Goal: Task Accomplishment & Management: Complete application form

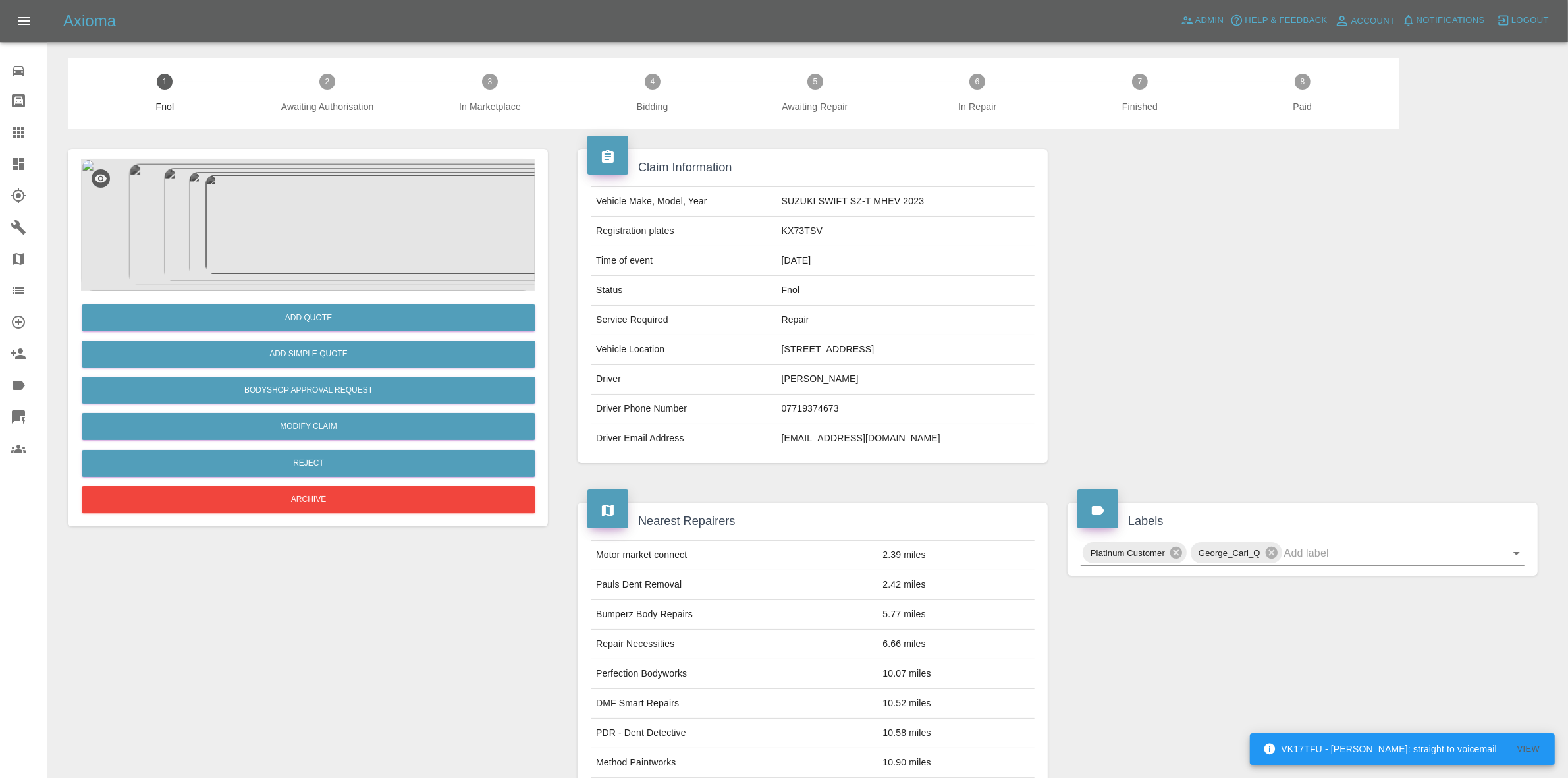
click at [329, 147] on div "Add Quote Add Simple Quote Bodyshop Approval Request Modify Claim Reject Archive" at bounding box center [307, 642] width 500 height 1025
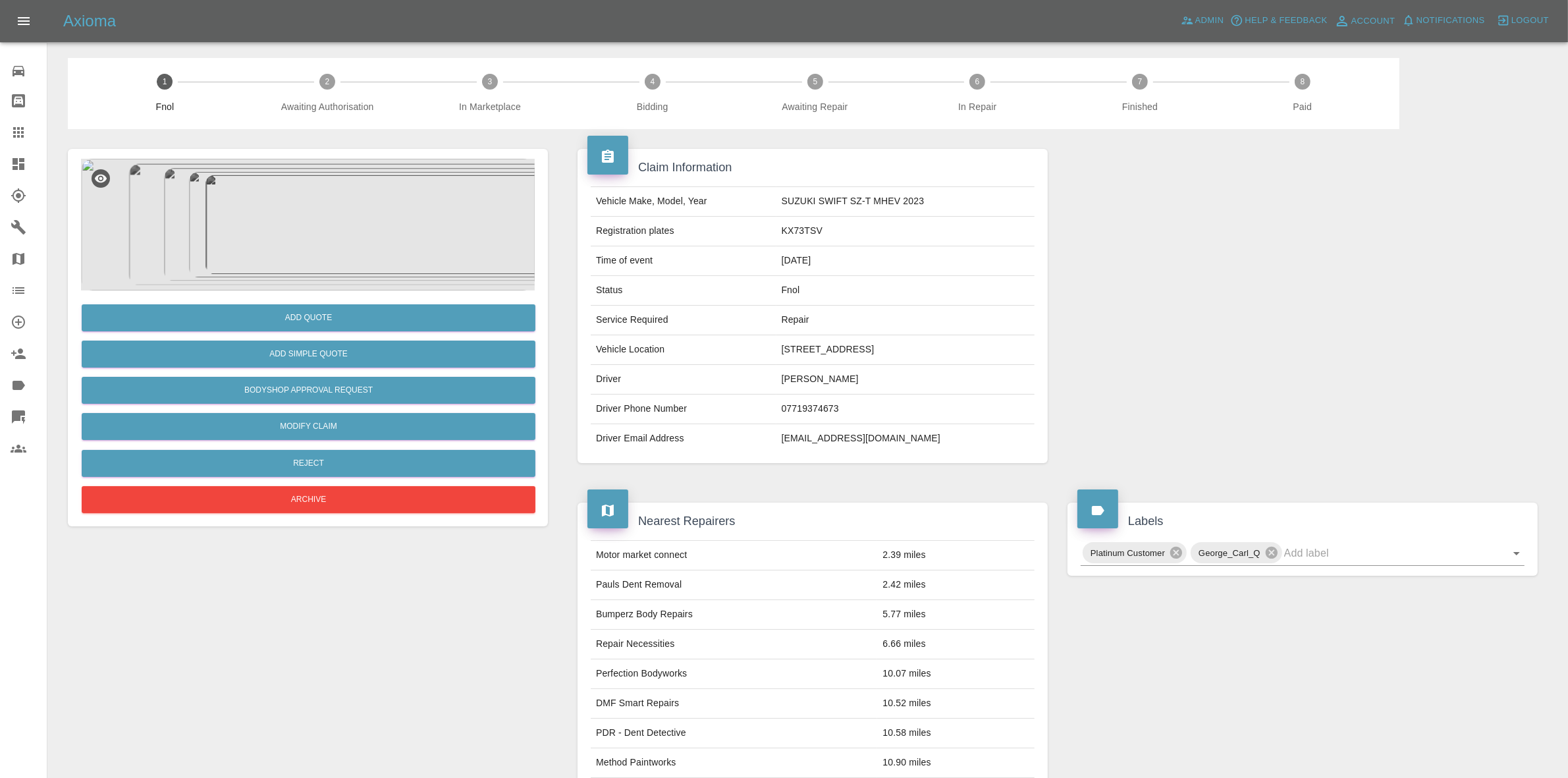
click at [353, 248] on img at bounding box center [308, 224] width 453 height 132
click at [333, 234] on img at bounding box center [308, 224] width 453 height 132
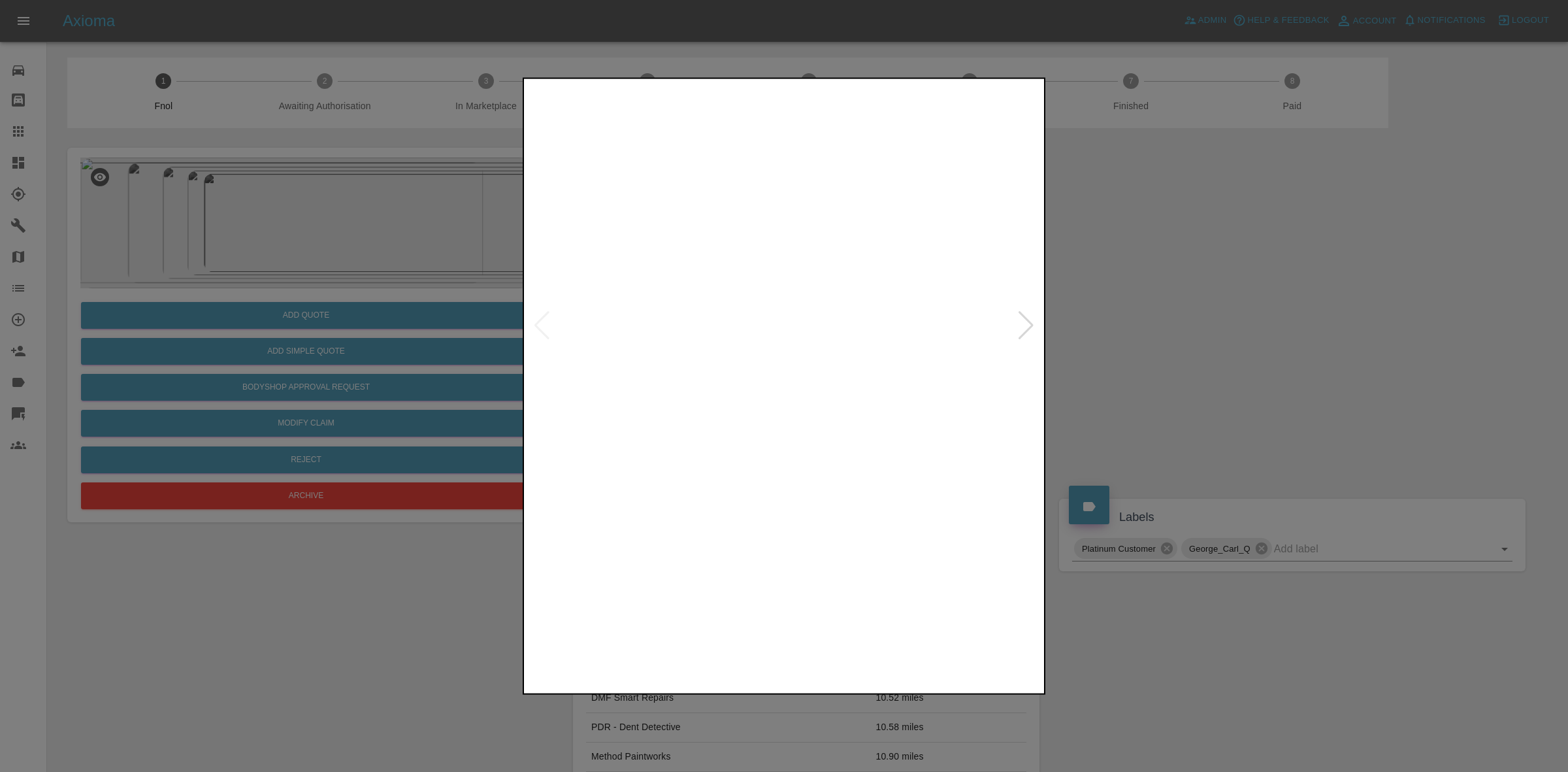
click at [536, 327] on img at bounding box center [785, 325] width 516 height 488
click at [542, 326] on img at bounding box center [785, 325] width 516 height 488
click at [1036, 328] on img at bounding box center [785, 325] width 516 height 488
click at [1027, 321] on div at bounding box center [1026, 325] width 17 height 29
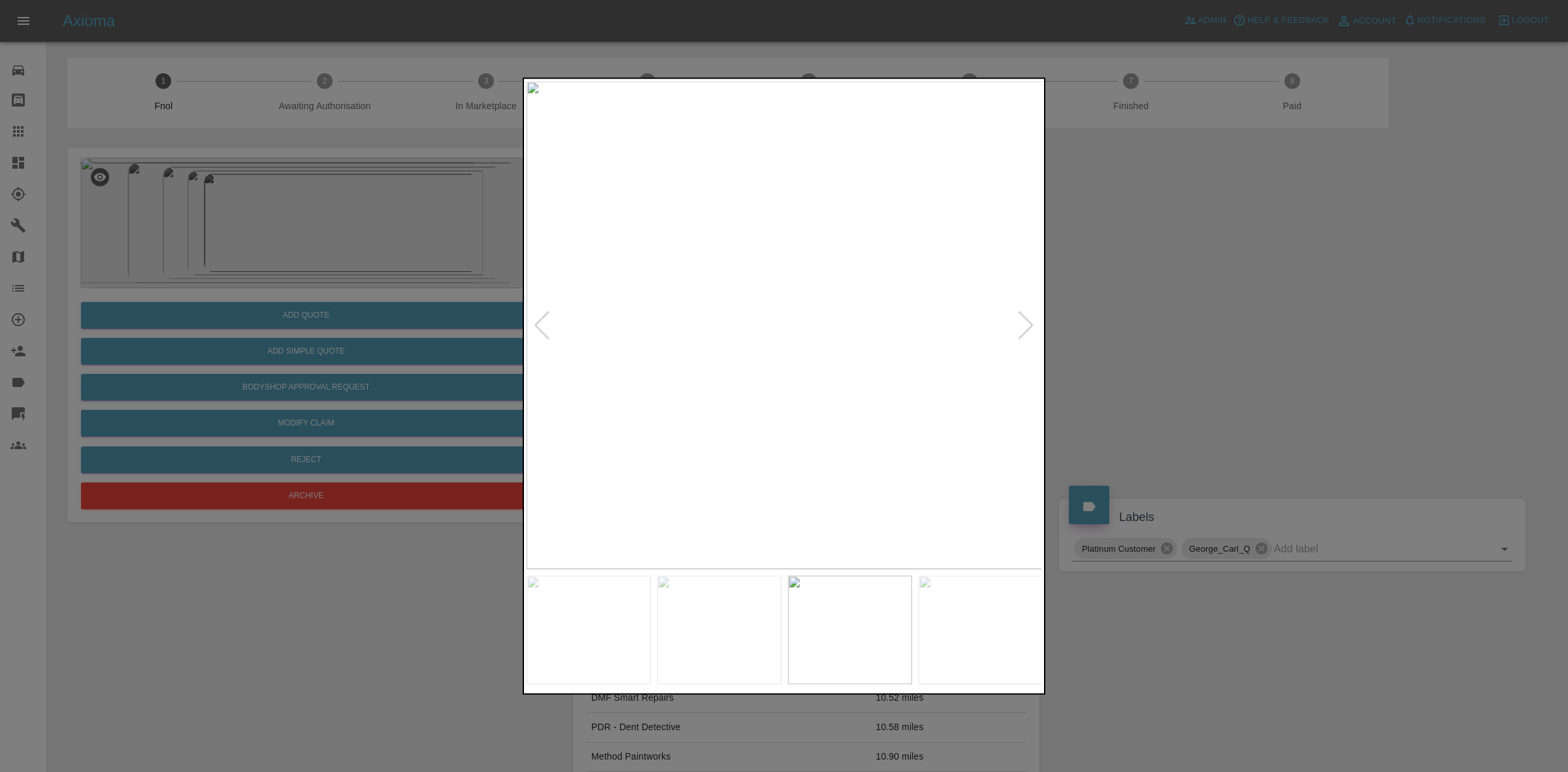
click at [1027, 321] on div at bounding box center [1026, 325] width 17 height 29
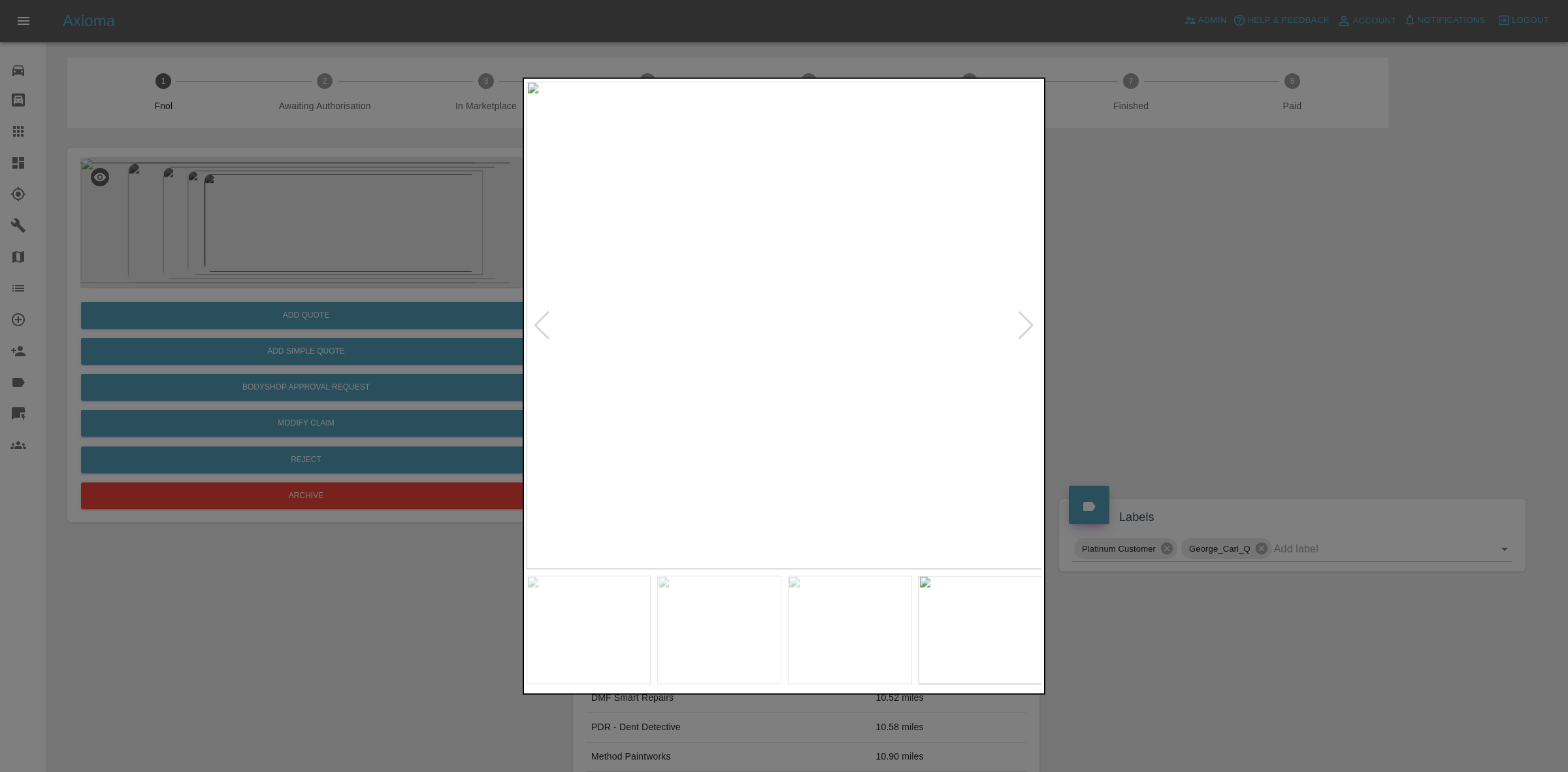
click at [1027, 321] on div at bounding box center [1026, 325] width 17 height 29
click at [1027, 321] on img at bounding box center [785, 325] width 516 height 488
click at [541, 321] on div at bounding box center [542, 325] width 17 height 29
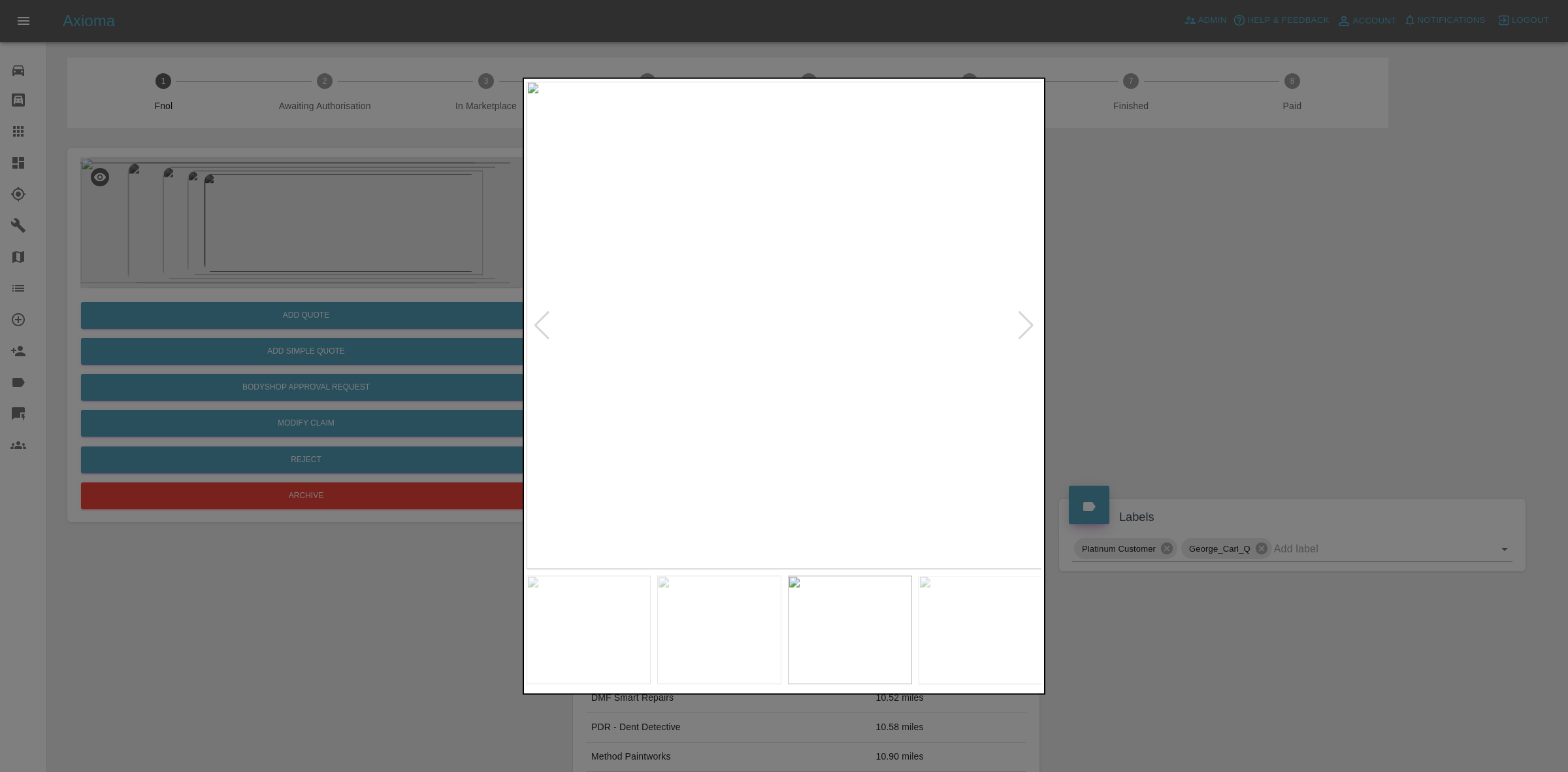
click at [541, 321] on div at bounding box center [542, 325] width 17 height 29
click at [1393, 244] on div at bounding box center [784, 386] width 1568 height 772
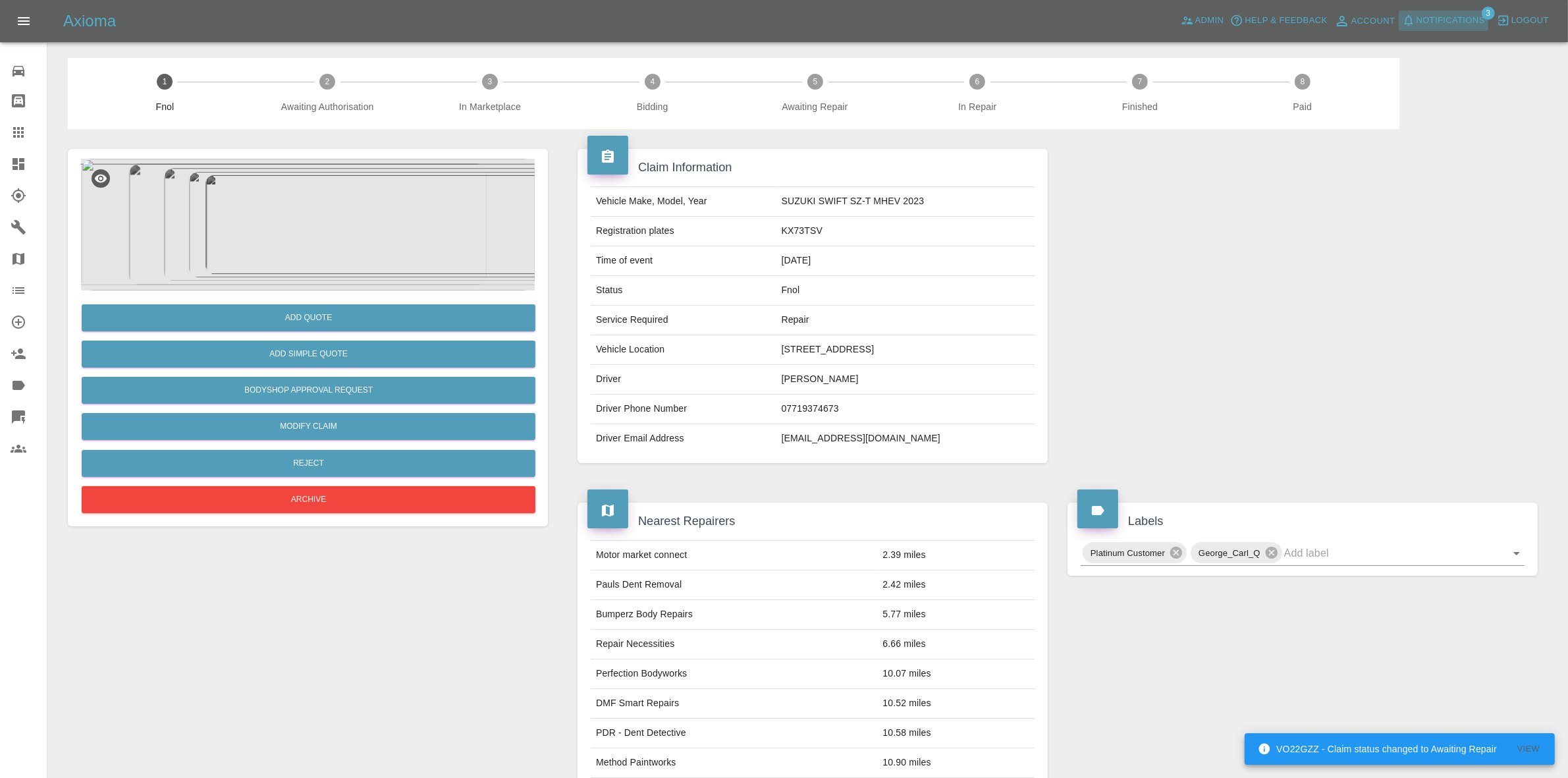
click at [1445, 28] on button "Notifications" at bounding box center [1444, 20] width 89 height 20
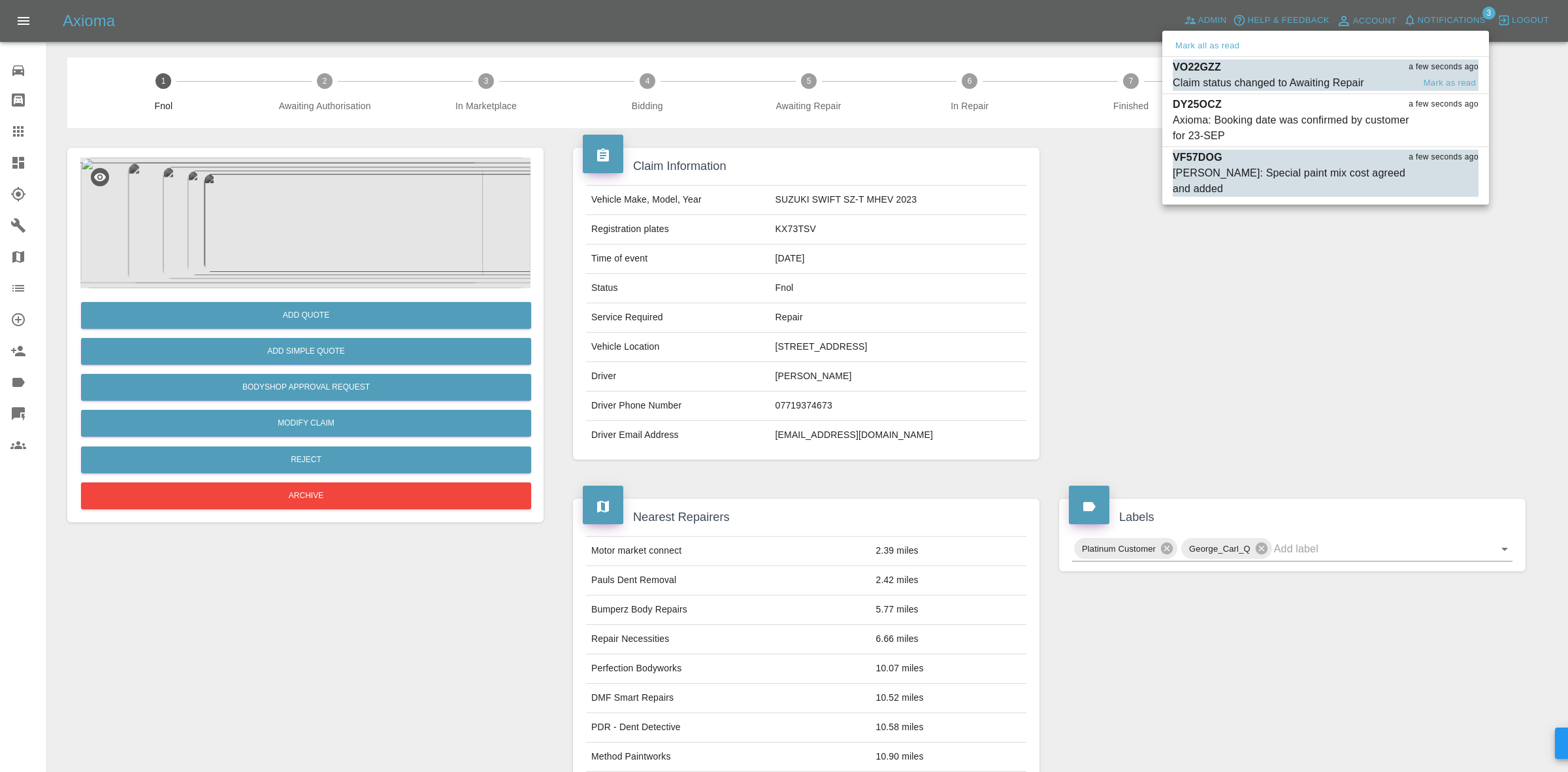
click at [1305, 71] on div "VO22GZZ a few seconds ago" at bounding box center [1326, 67] width 305 height 16
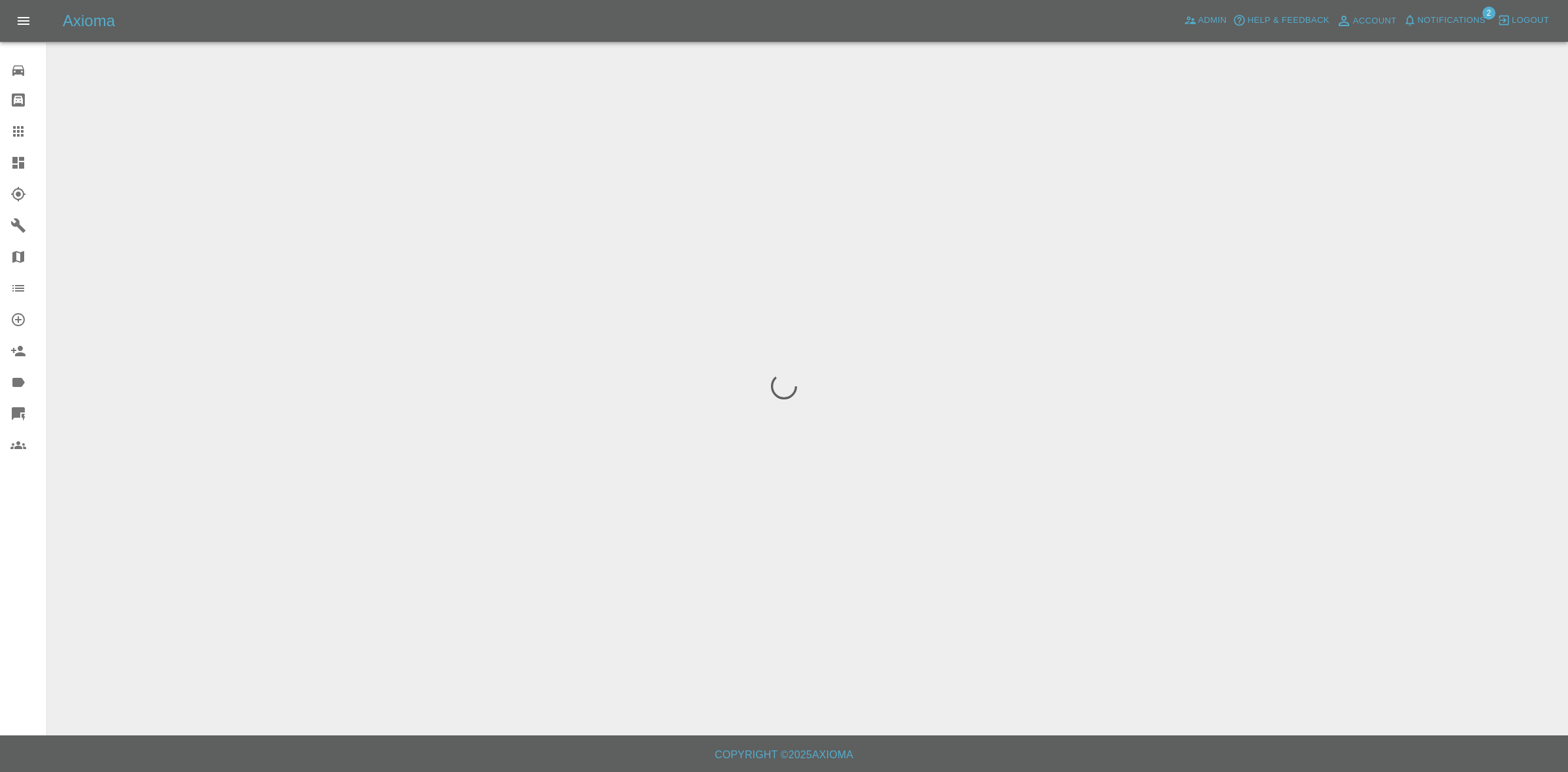
click at [1430, 20] on span "Notifications" at bounding box center [1452, 20] width 68 height 15
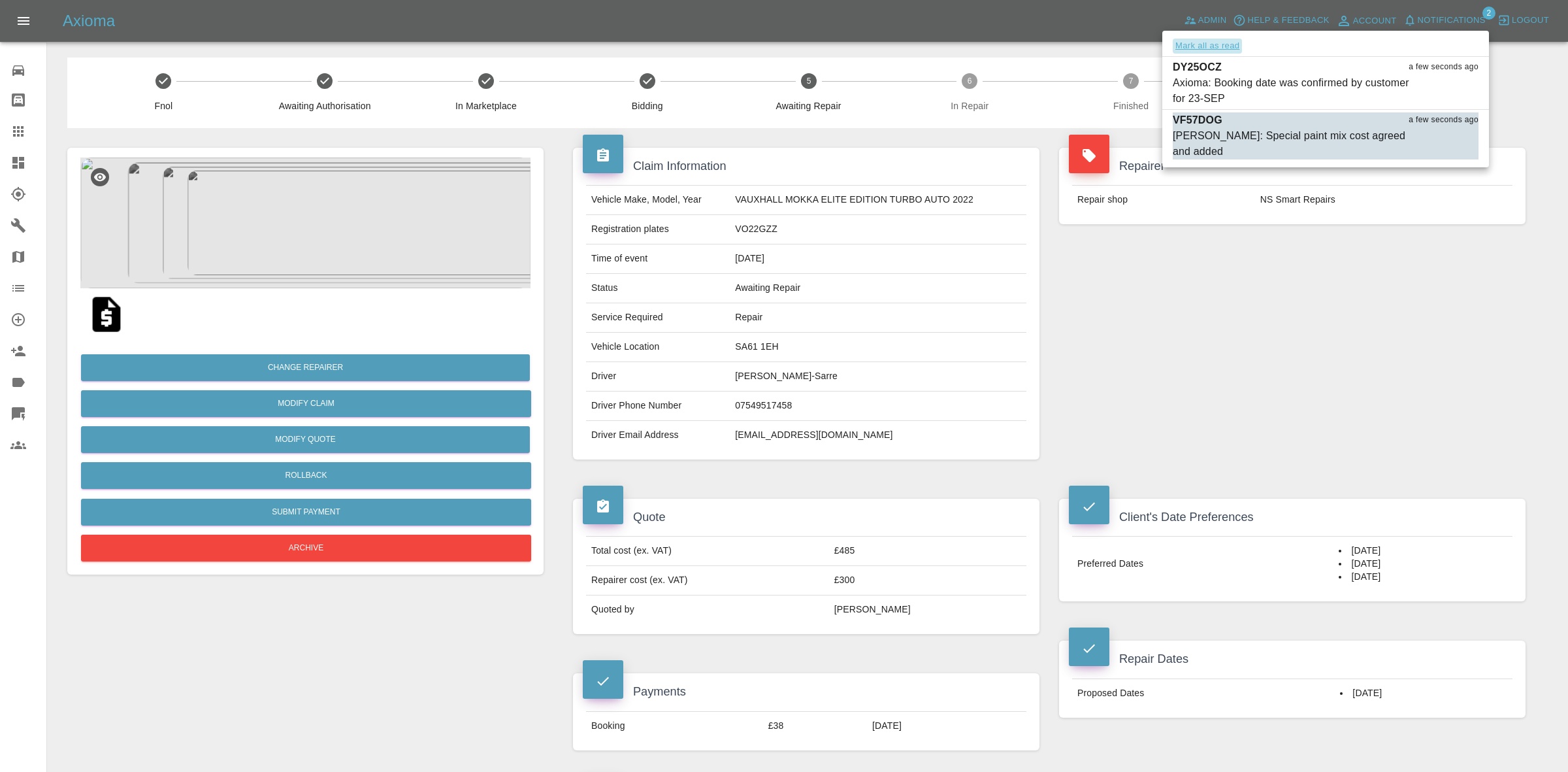
click at [1199, 46] on button "Mark all as read" at bounding box center [1208, 46] width 69 height 15
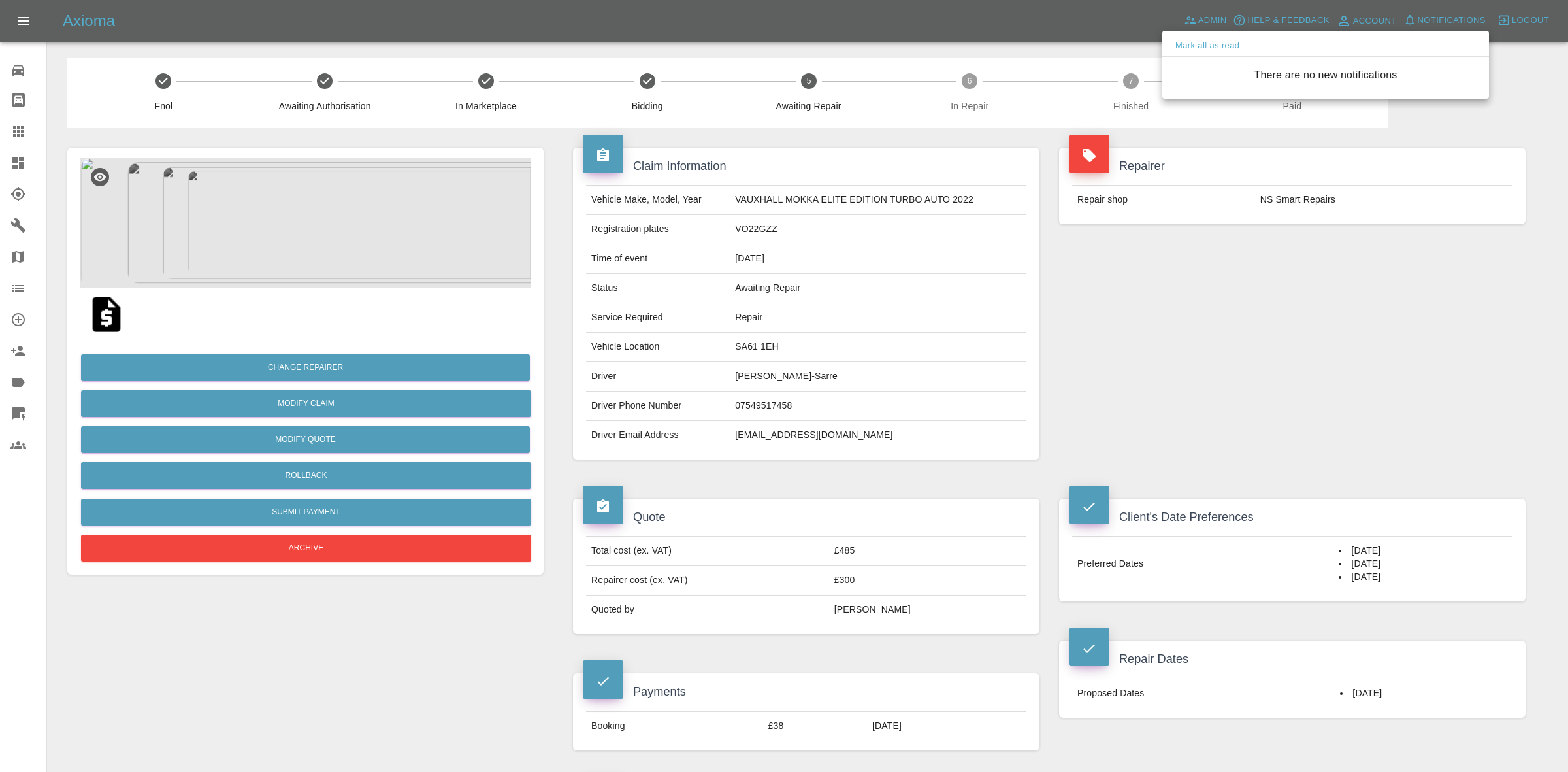
click at [1310, 351] on div at bounding box center [784, 386] width 1568 height 772
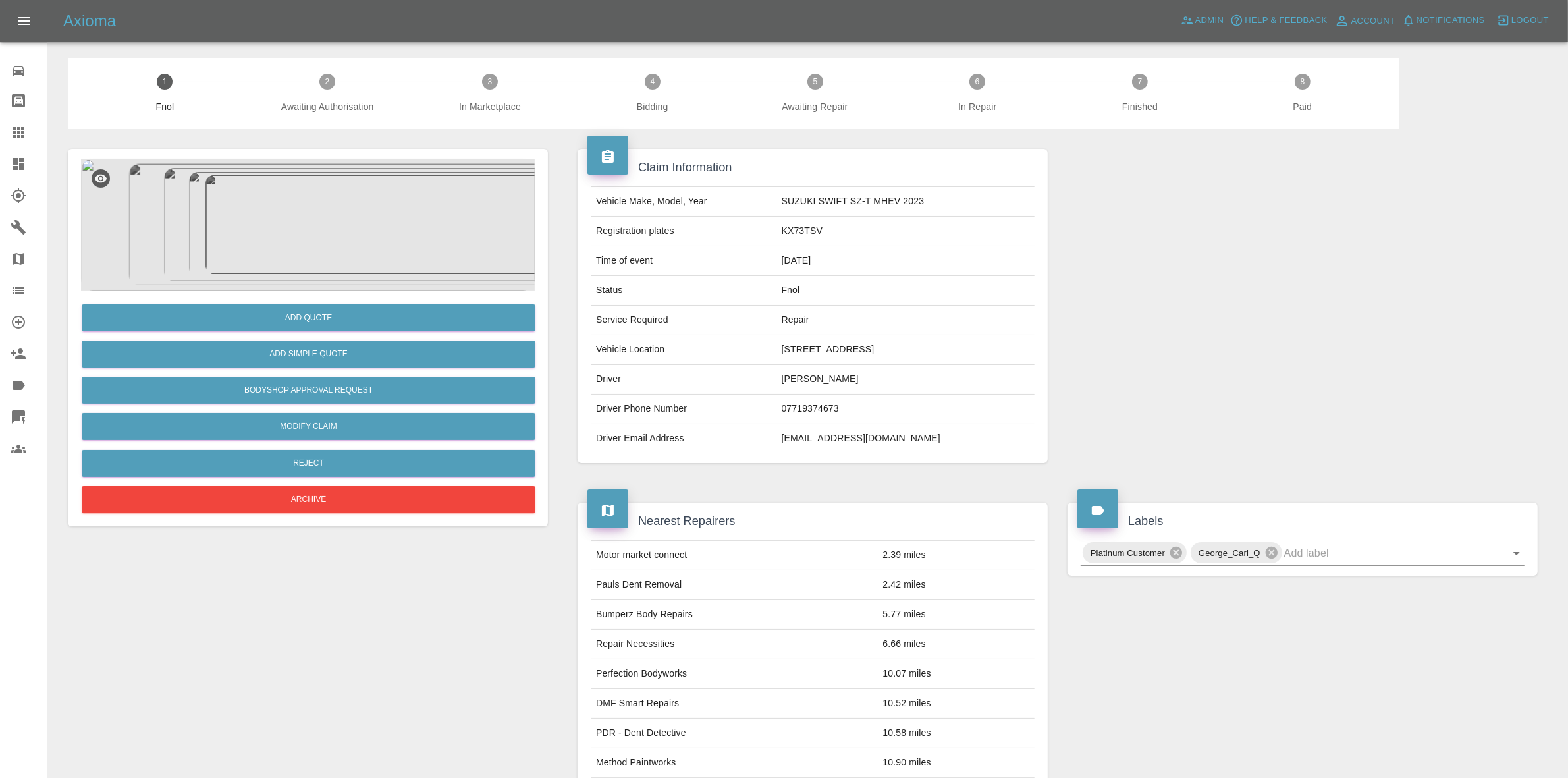
click at [370, 223] on img at bounding box center [308, 224] width 453 height 132
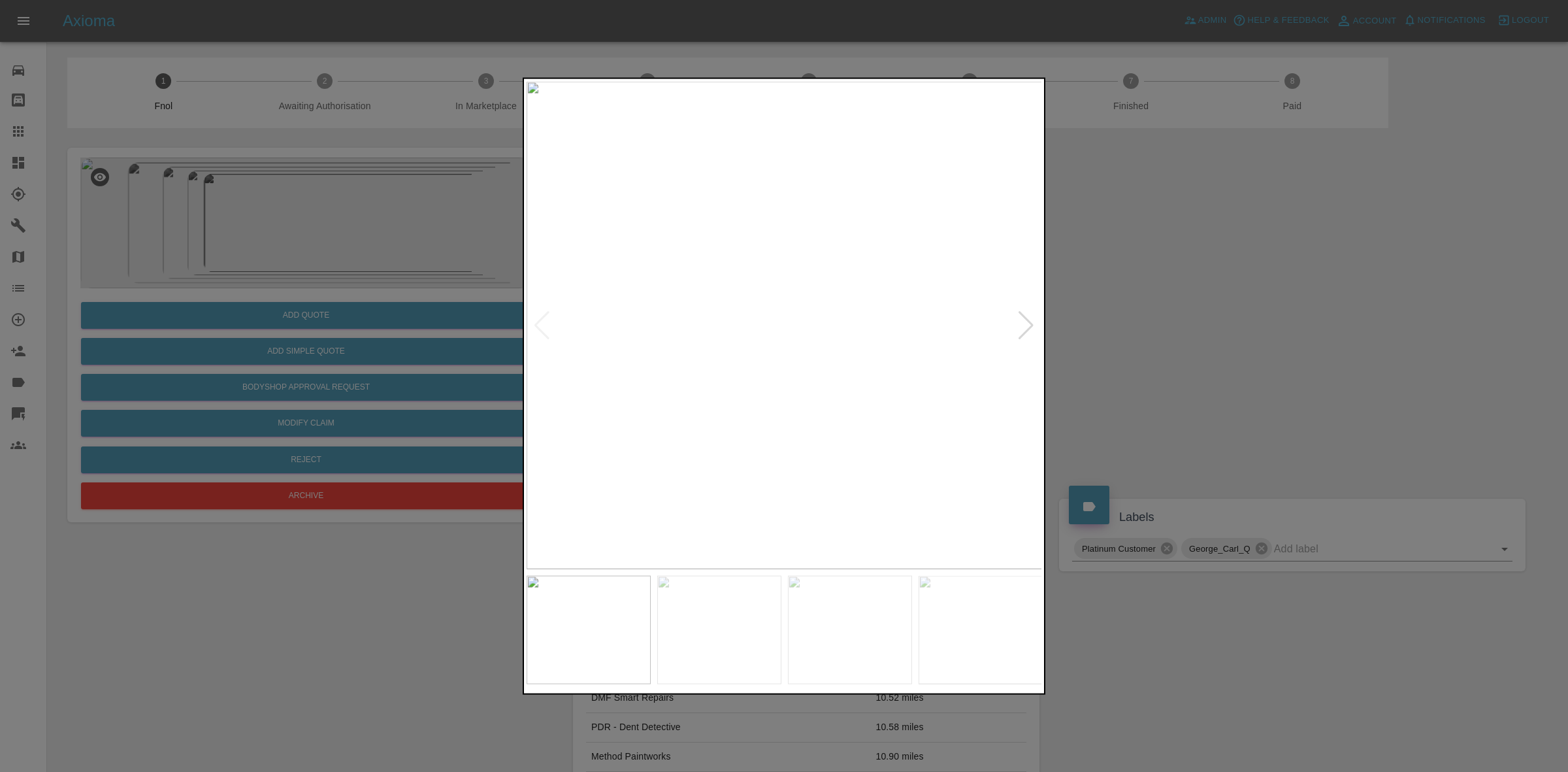
click at [1026, 318] on div at bounding box center [1026, 325] width 17 height 29
click at [383, 286] on div at bounding box center [784, 386] width 1568 height 772
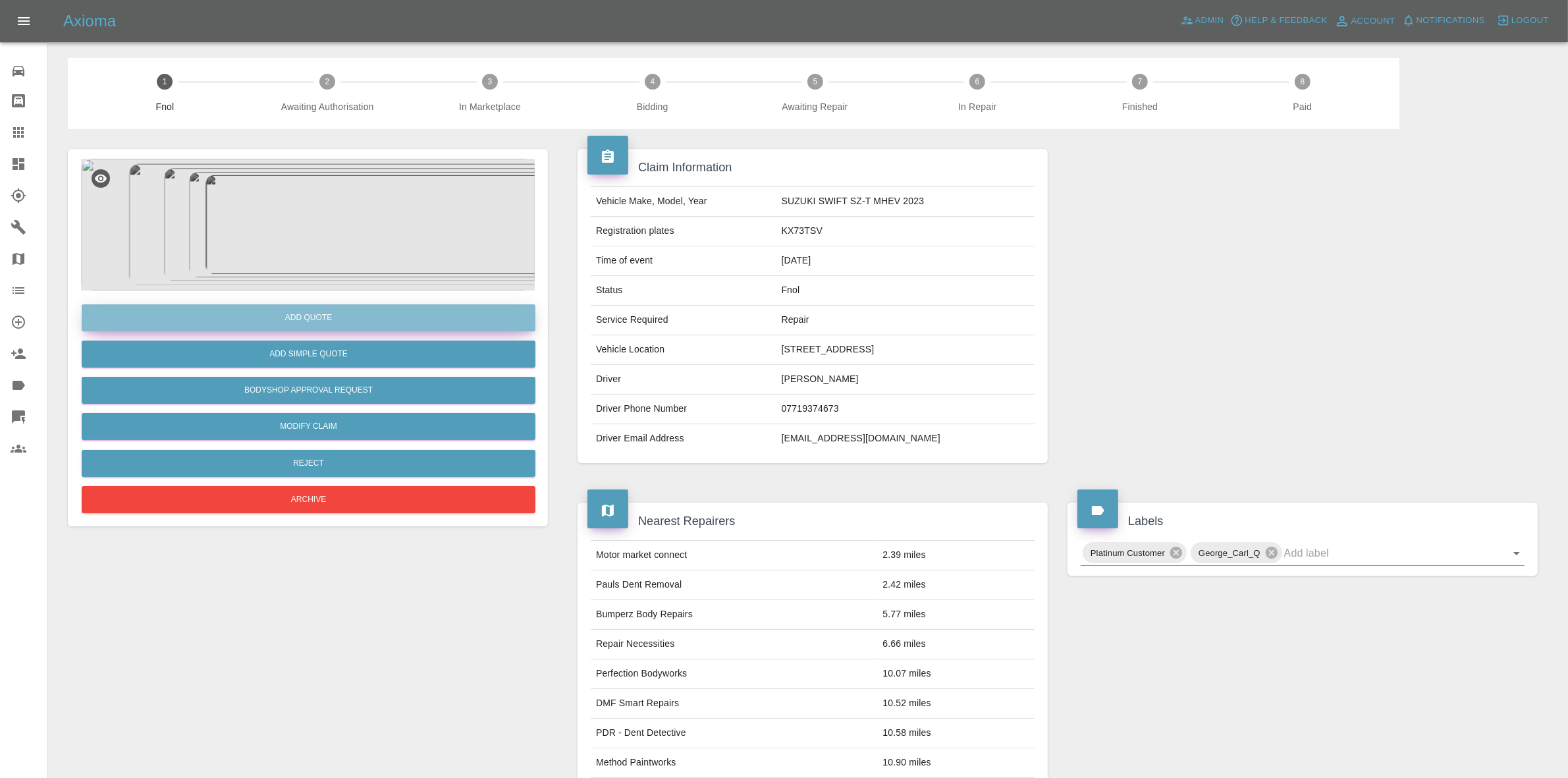
click at [304, 317] on button "Add Quote" at bounding box center [309, 318] width 453 height 27
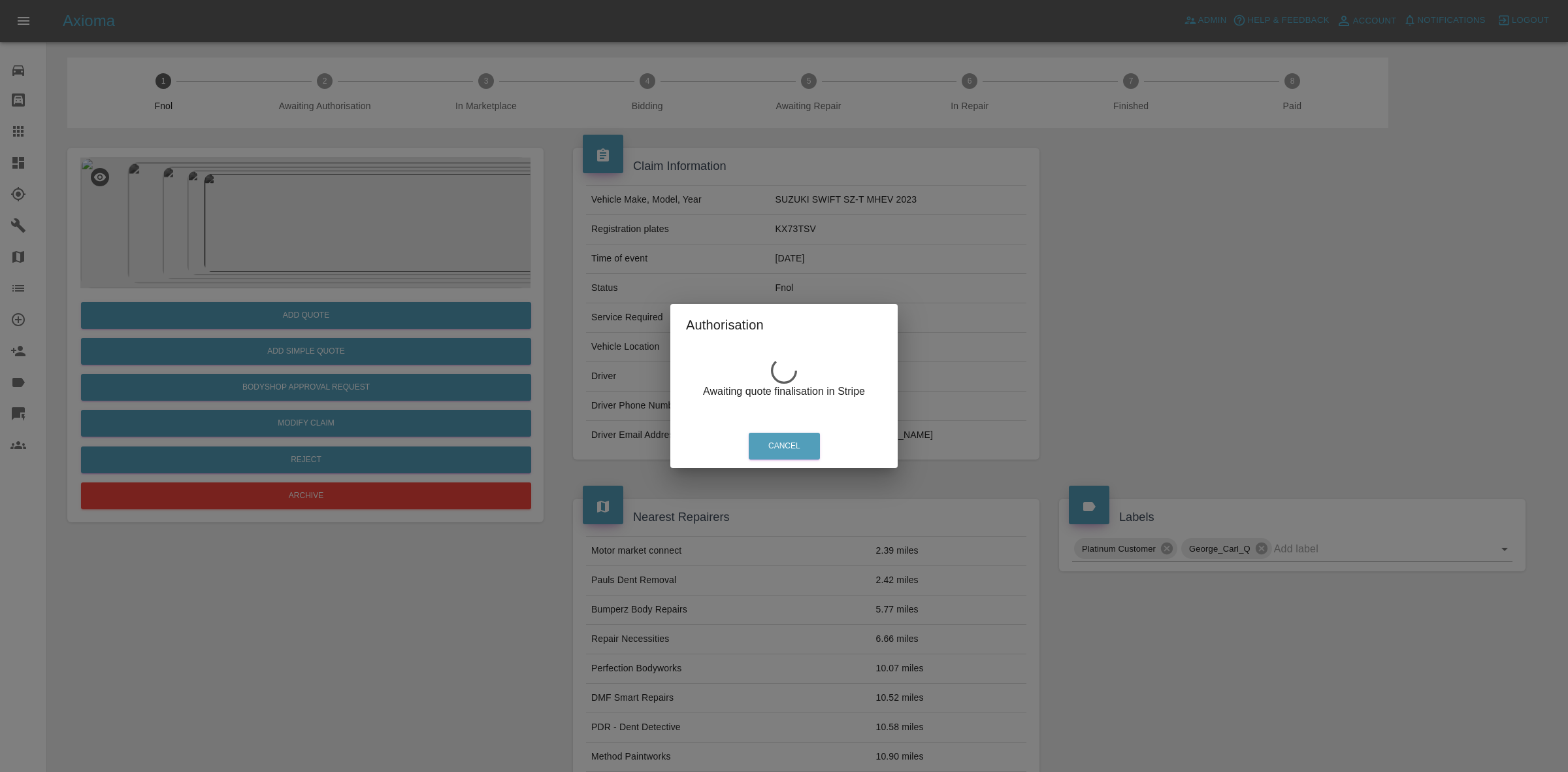
click at [340, 325] on div "Authorisation Awaiting quote finalisation in Stripe Cancel" at bounding box center [784, 386] width 1568 height 772
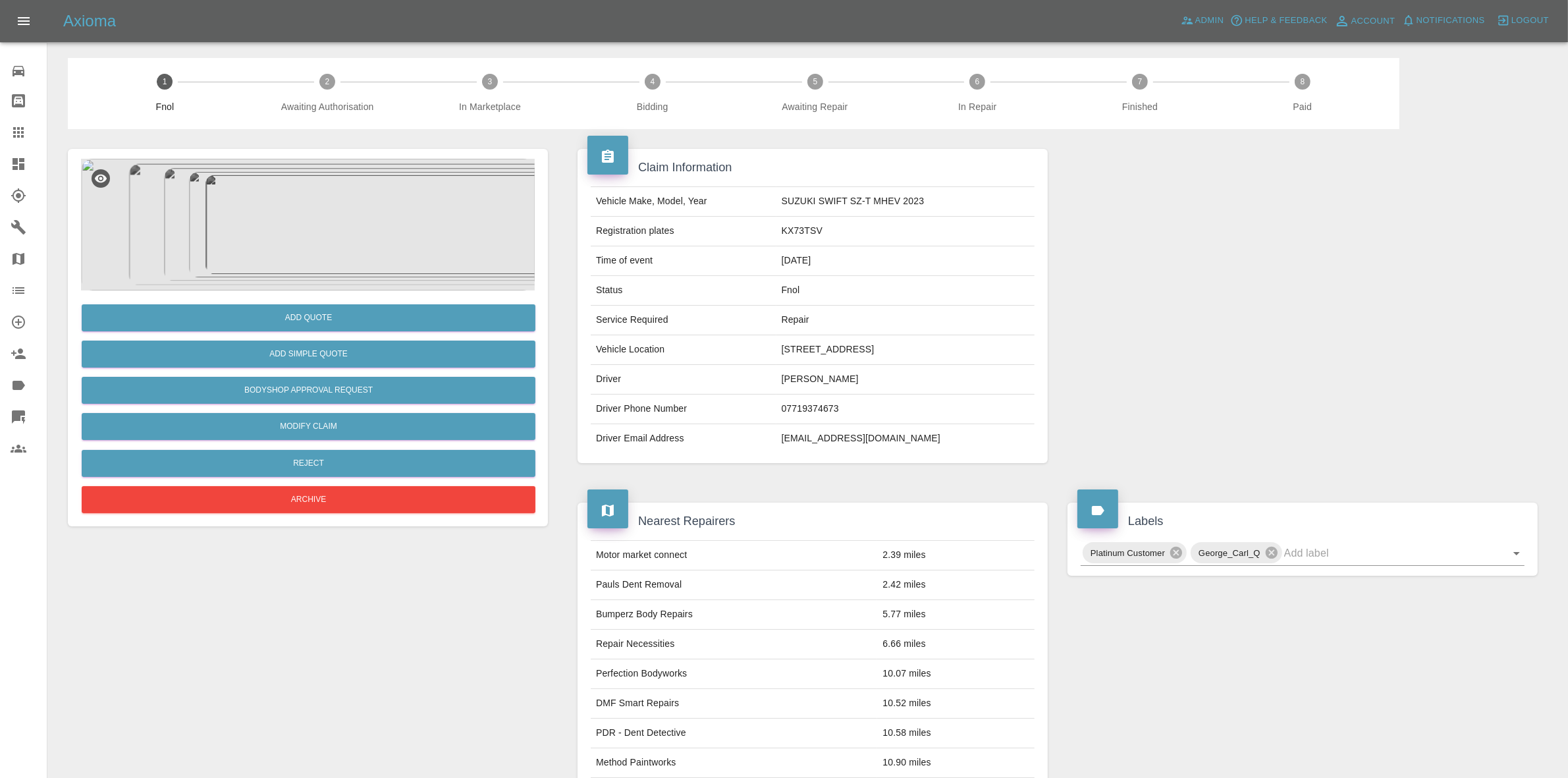
click at [268, 231] on img at bounding box center [308, 224] width 453 height 132
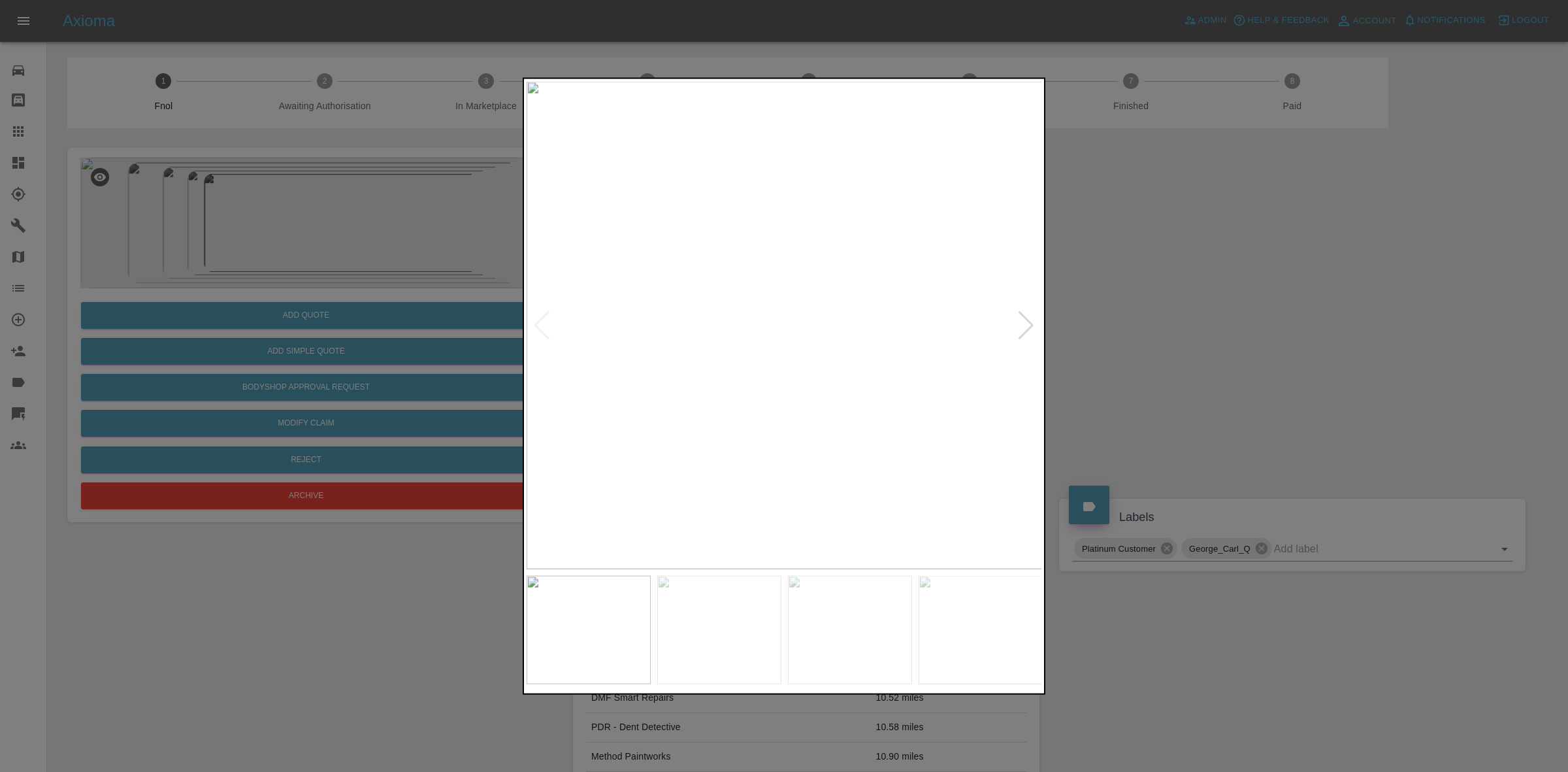
click at [1026, 318] on div at bounding box center [1026, 325] width 17 height 29
click at [1023, 319] on div at bounding box center [1026, 325] width 17 height 29
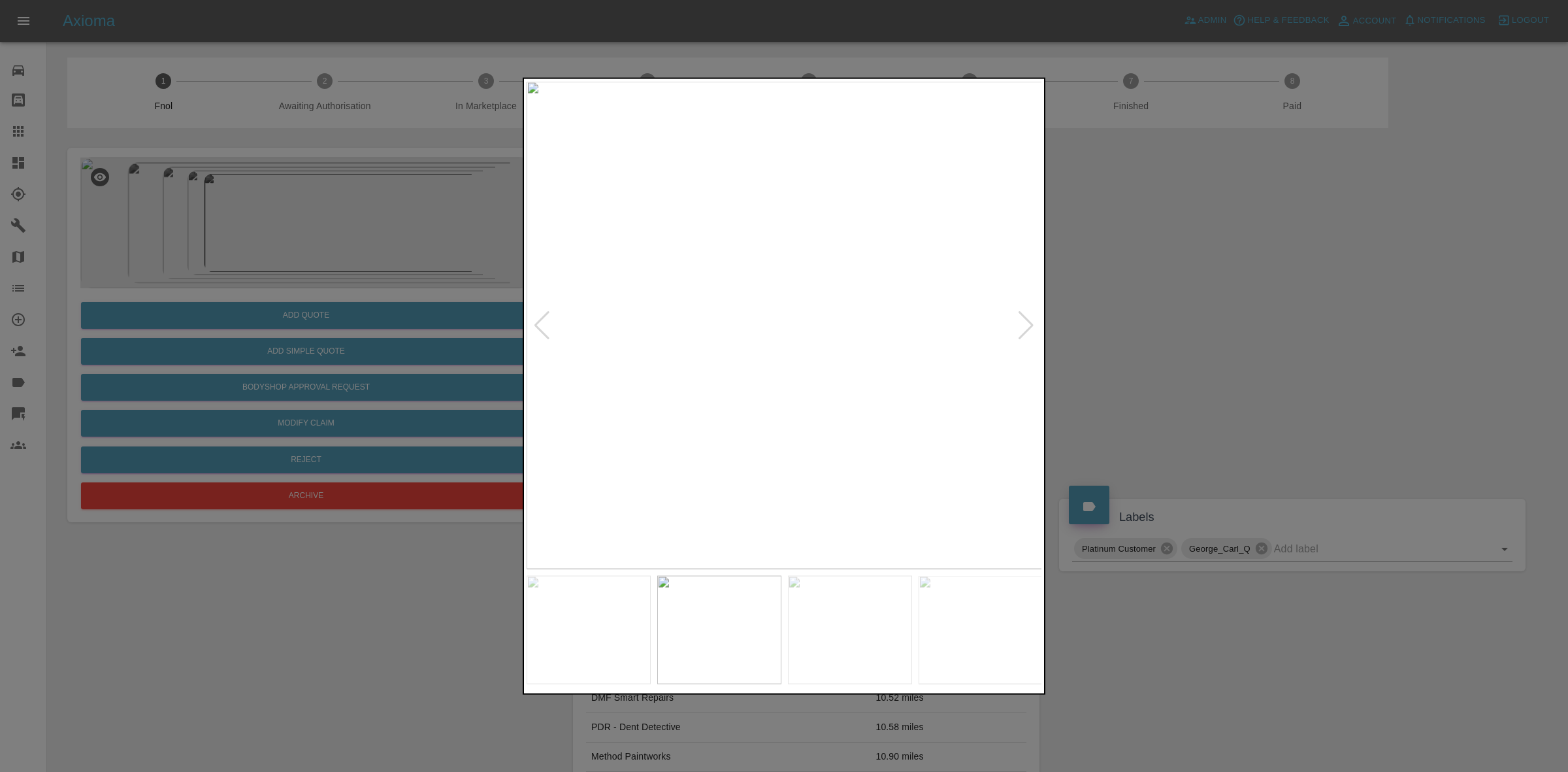
click at [1023, 319] on div at bounding box center [1026, 325] width 17 height 29
click at [1023, 319] on img at bounding box center [785, 325] width 516 height 488
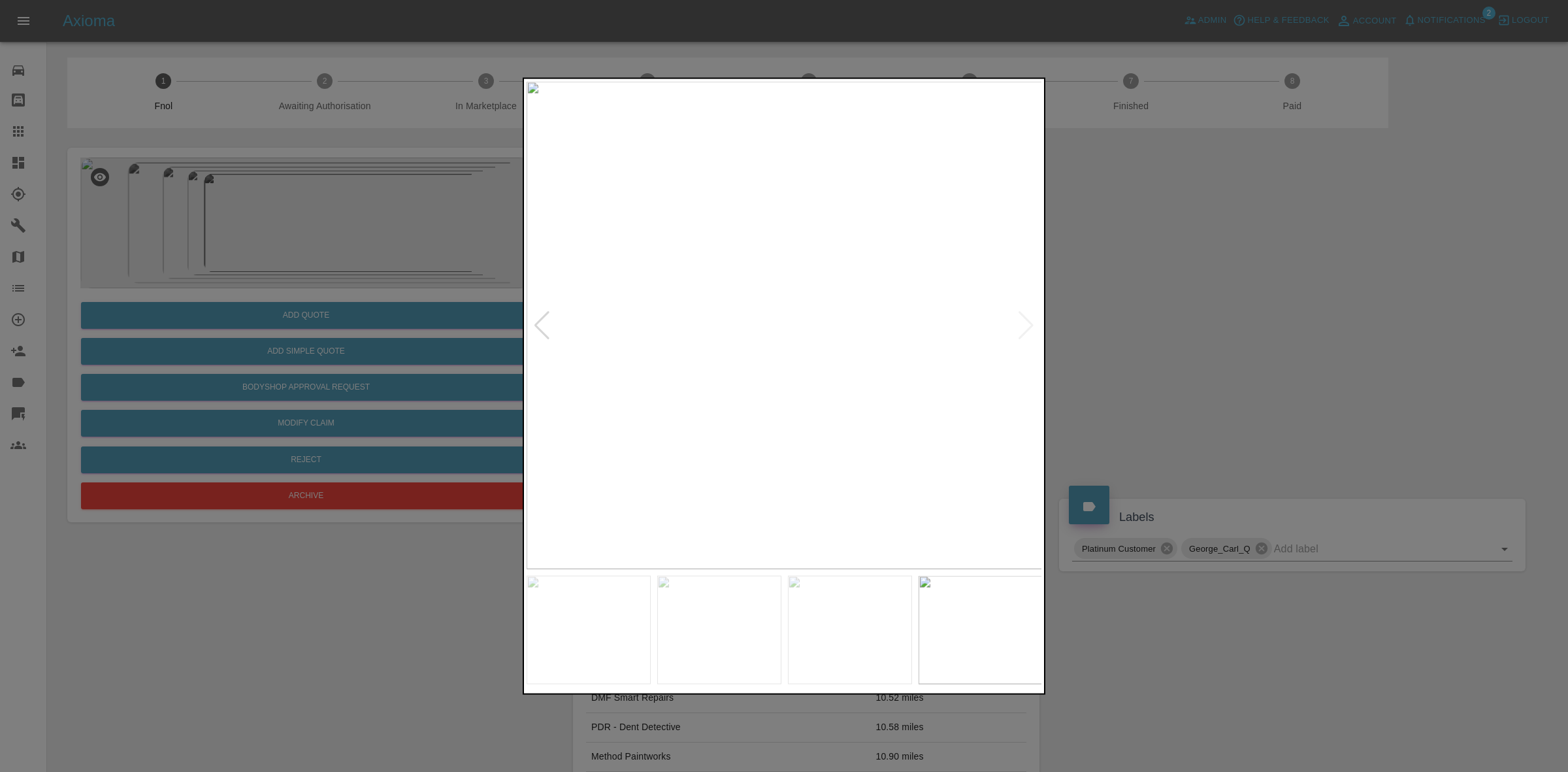
click at [1017, 322] on img at bounding box center [785, 325] width 516 height 488
click at [363, 308] on div at bounding box center [784, 386] width 1568 height 772
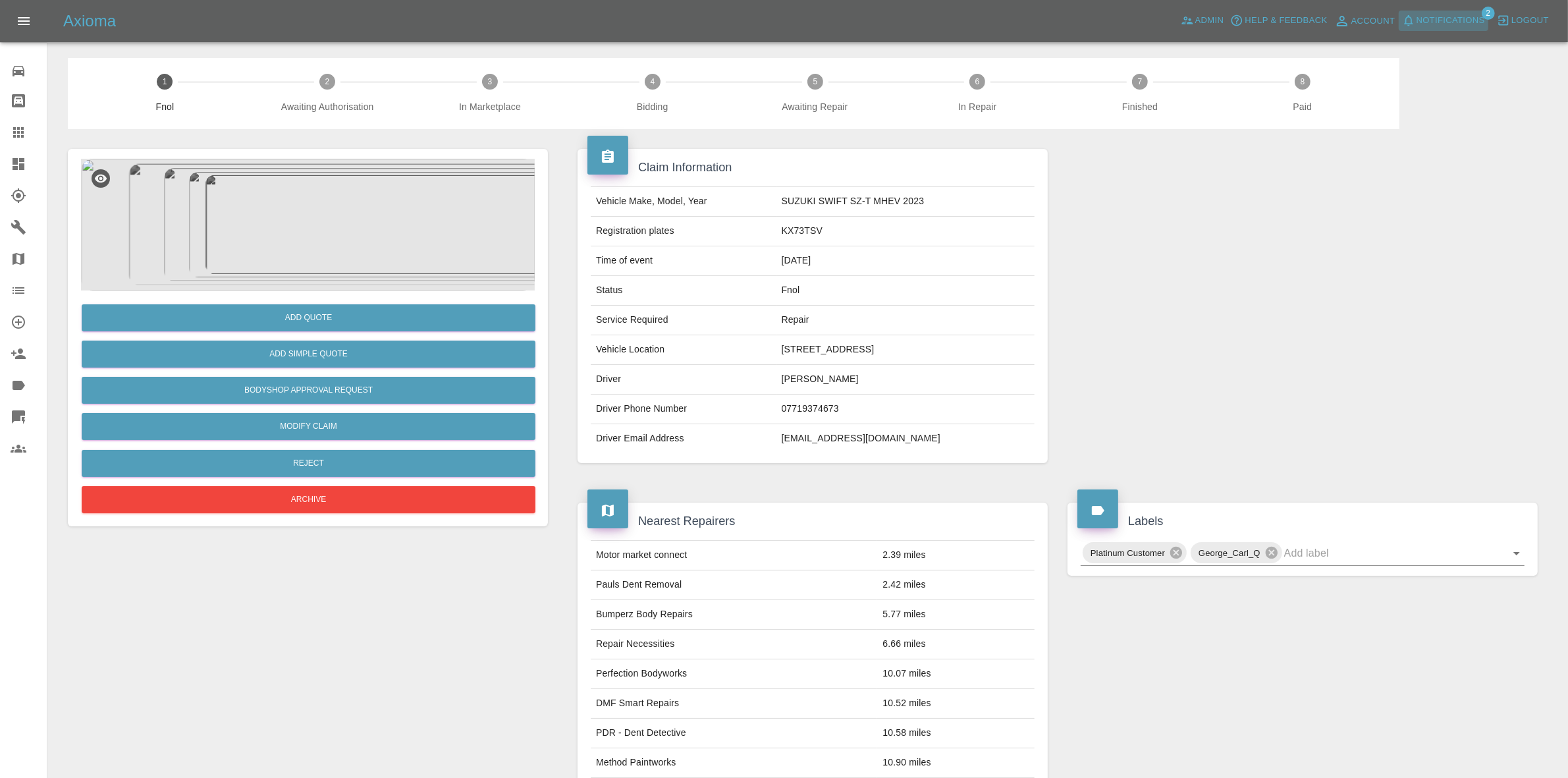
click at [1420, 20] on span "Notifications" at bounding box center [1450, 20] width 68 height 15
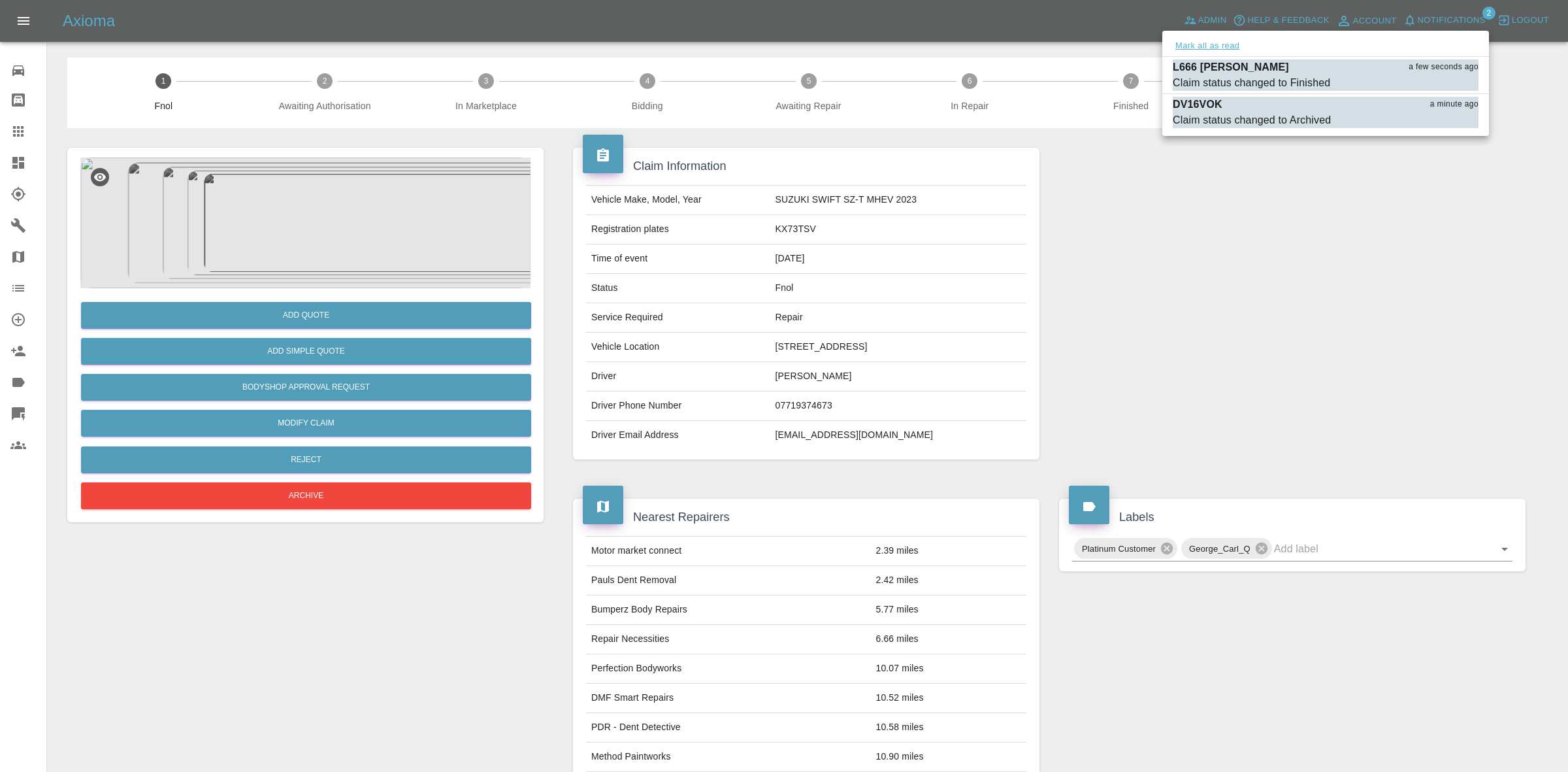
drag, startPoint x: 1226, startPoint y: 46, endPoint x: 1338, endPoint y: 348, distance: 322.1
click at [1226, 46] on button "Mark all as read" at bounding box center [1208, 46] width 69 height 15
click at [1340, 353] on div at bounding box center [784, 386] width 1568 height 772
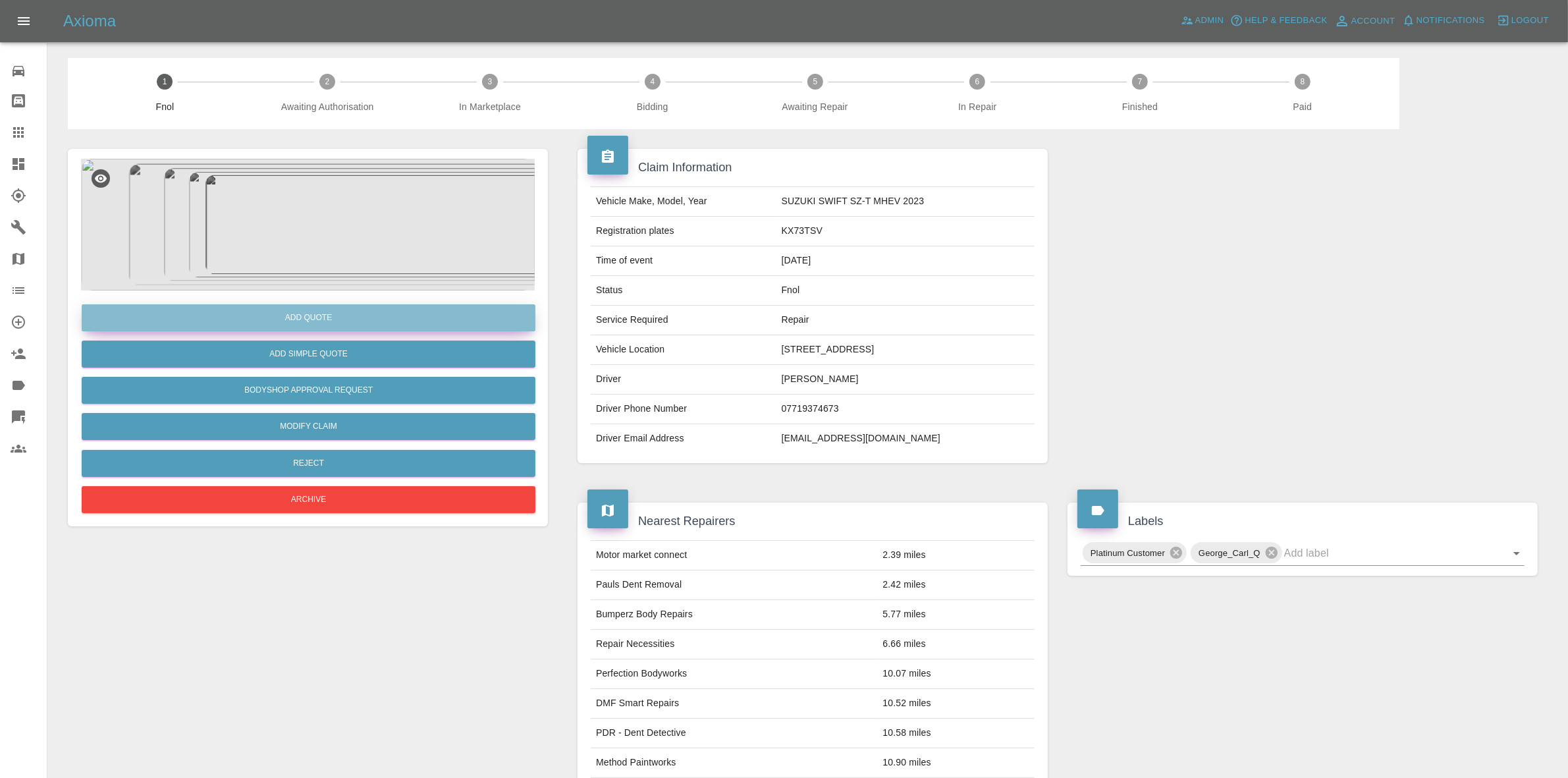
click at [336, 317] on button "Add Quote" at bounding box center [309, 318] width 453 height 27
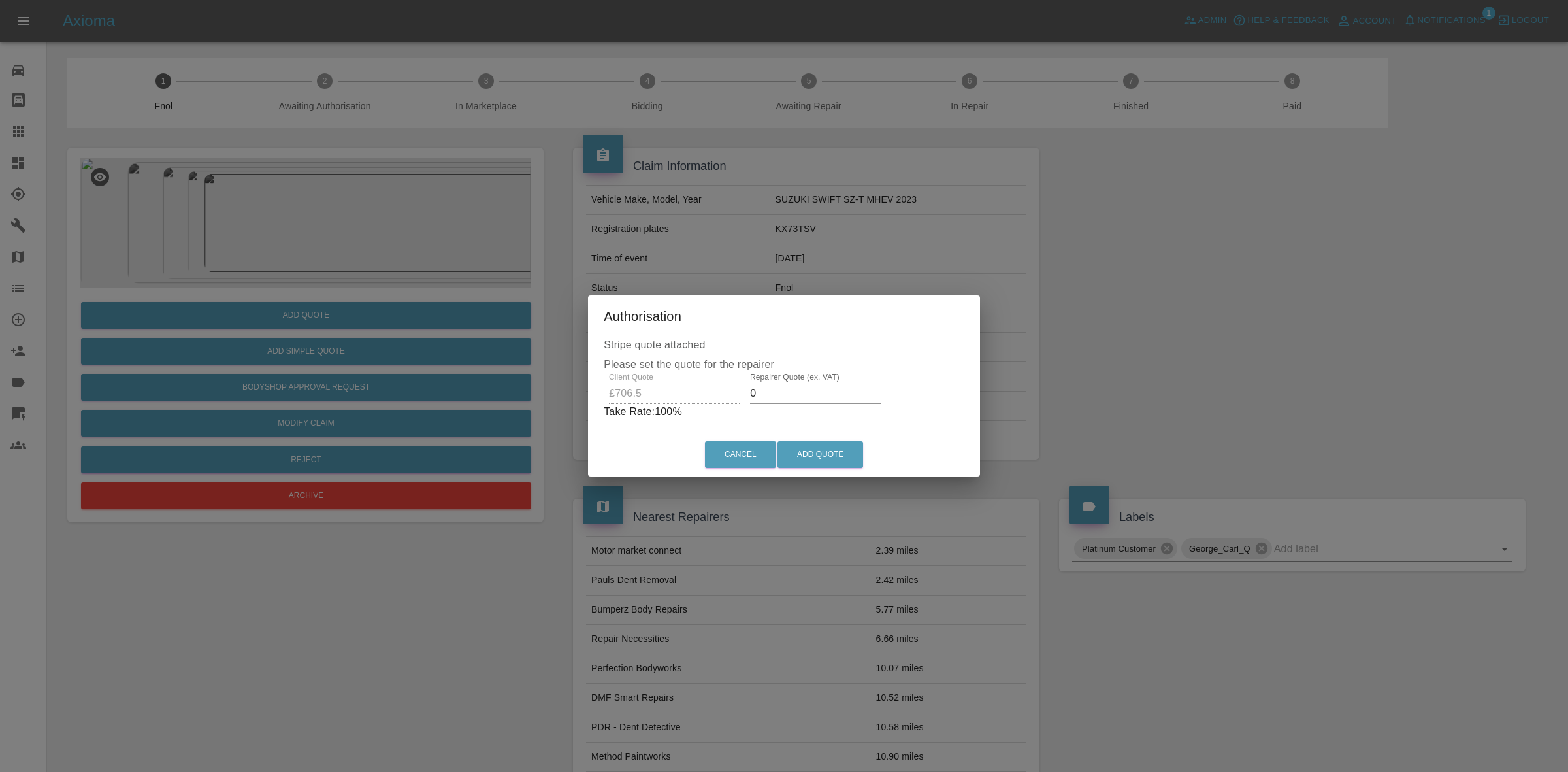
click at [788, 399] on input "0" at bounding box center [816, 394] width 131 height 21
click at [785, 397] on input "0" at bounding box center [816, 394] width 131 height 21
type input "5"
type input "485"
click at [813, 454] on button "Add Quote" at bounding box center [821, 454] width 86 height 27
